Goal: Information Seeking & Learning: Learn about a topic

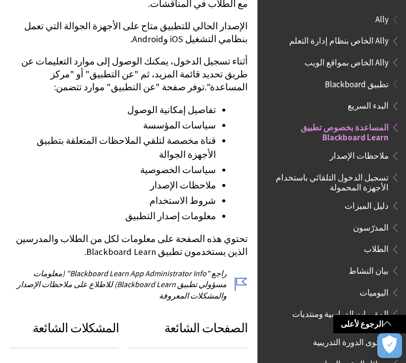
click at [372, 179] on span "تسجيل الدخول التلقائي باستخدام الأجهزة المحمولة" at bounding box center [328, 180] width 119 height 23
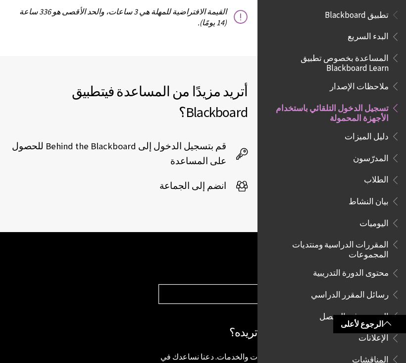
scroll to position [70, 0]
click at [377, 180] on span "الطلاب" at bounding box center [376, 177] width 25 height 13
click at [372, 178] on span "الطلاب" at bounding box center [376, 177] width 25 height 13
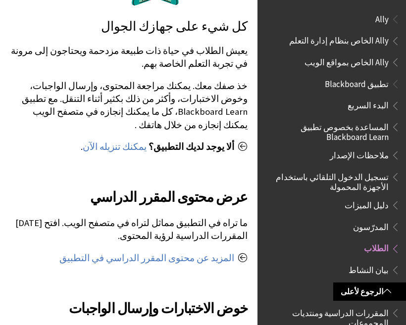
click at [364, 84] on span "تطبيق Blackboard" at bounding box center [357, 82] width 64 height 13
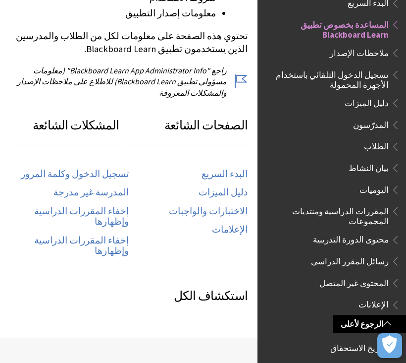
scroll to position [460, 0]
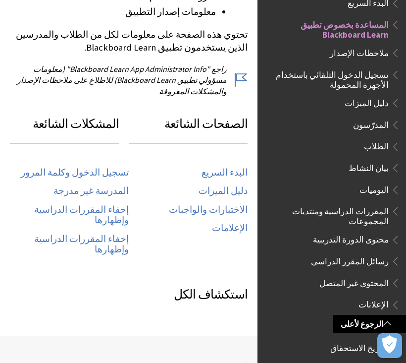
click at [105, 167] on link "تسجيل الدخول وكلمة المرور" at bounding box center [75, 172] width 108 height 11
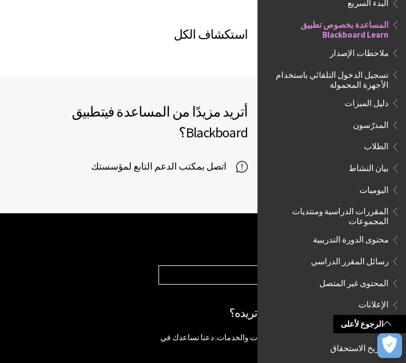
scroll to position [793, 0]
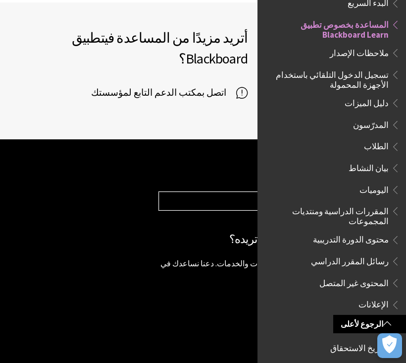
click at [115, 223] on footer "زيارة Blackboard.com ‎© Copyright 2018 Blackboard Inc. إخلاء المسؤولية القانوني…" at bounding box center [203, 293] width 406 height 308
click at [116, 224] on footer "زيارة Blackboard.com ‎© Copyright 2018 Blackboard Inc. إخلاء المسؤولية القانوني…" at bounding box center [203, 293] width 406 height 308
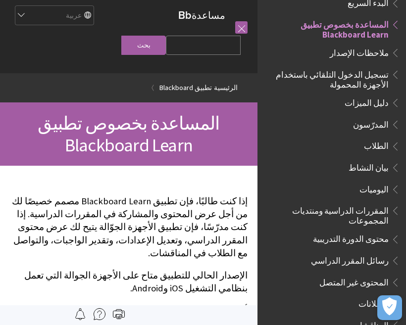
scroll to position [0, 0]
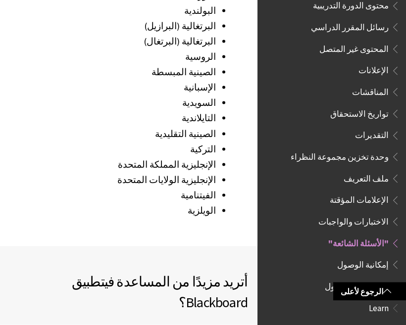
scroll to position [1538, 0]
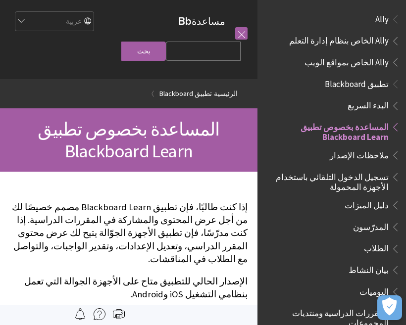
scroll to position [103, 0]
